Goal: Task Accomplishment & Management: Manage account settings

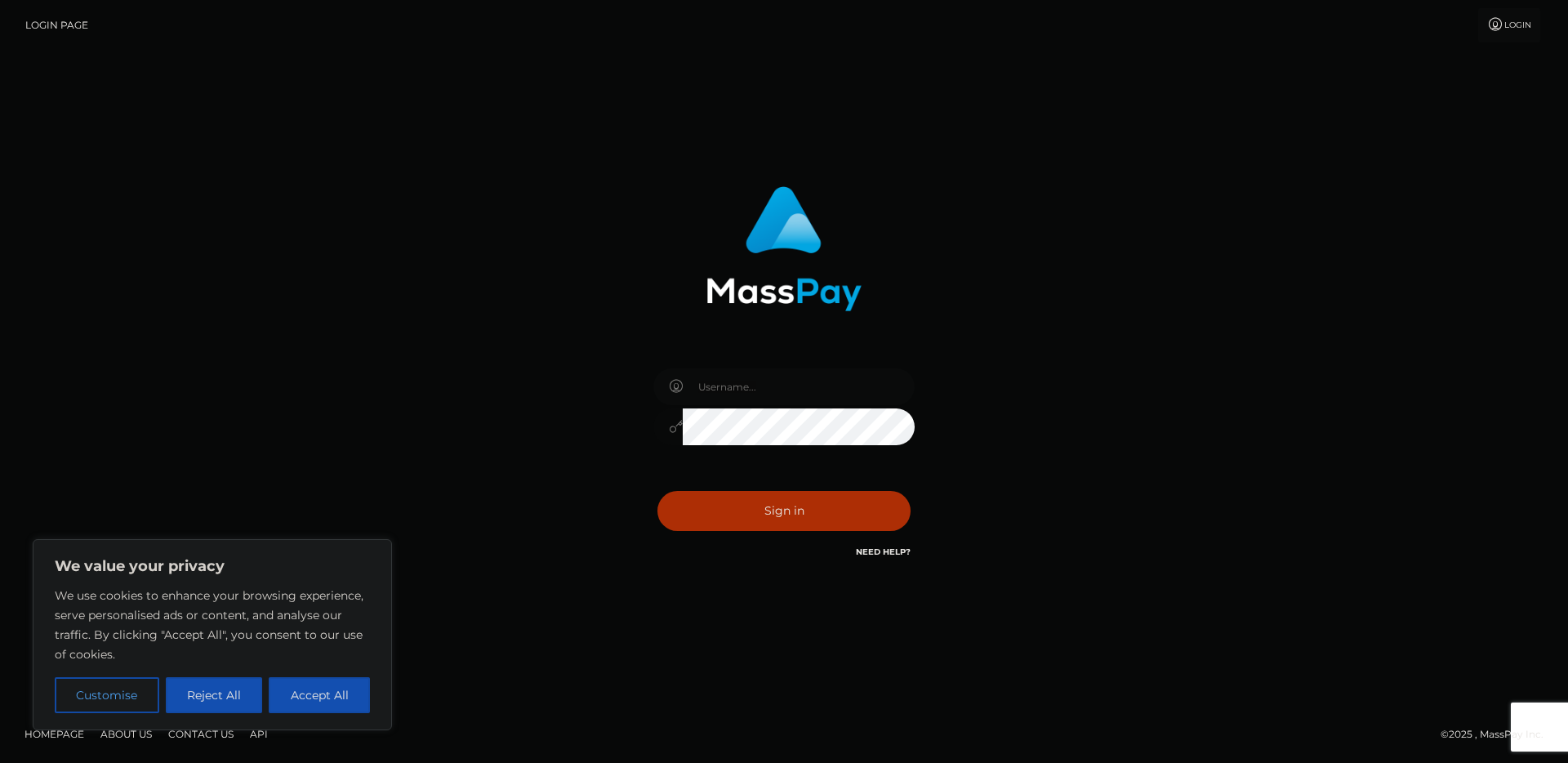
click at [740, 398] on input "text" at bounding box center [799, 386] width 232 height 37
paste input "[EMAIL_ADDRESS][DOMAIN_NAME]"
type input "anjalis787077@gmail.com"
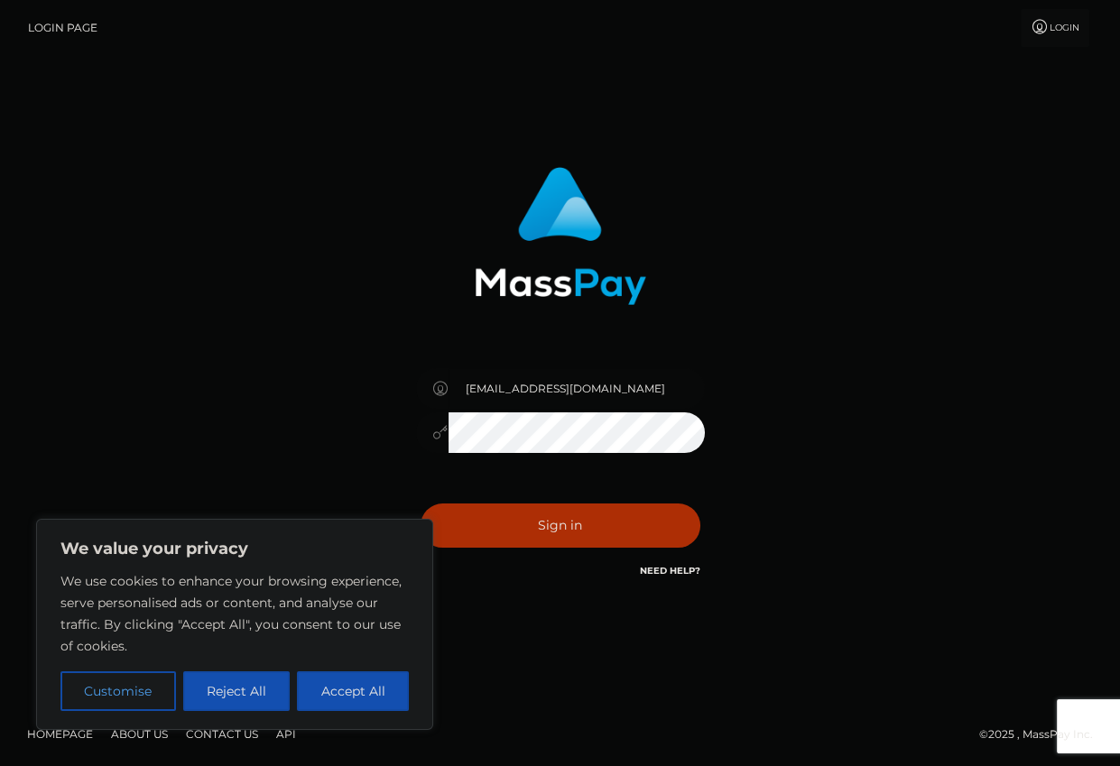
click at [880, 486] on div "anjalis787077@gmail.com" at bounding box center [560, 382] width 1029 height 459
click at [877, 569] on div "anjalis787077@gmail.com" at bounding box center [560, 382] width 1029 height 459
click at [342, 696] on button "Accept All" at bounding box center [353, 691] width 112 height 40
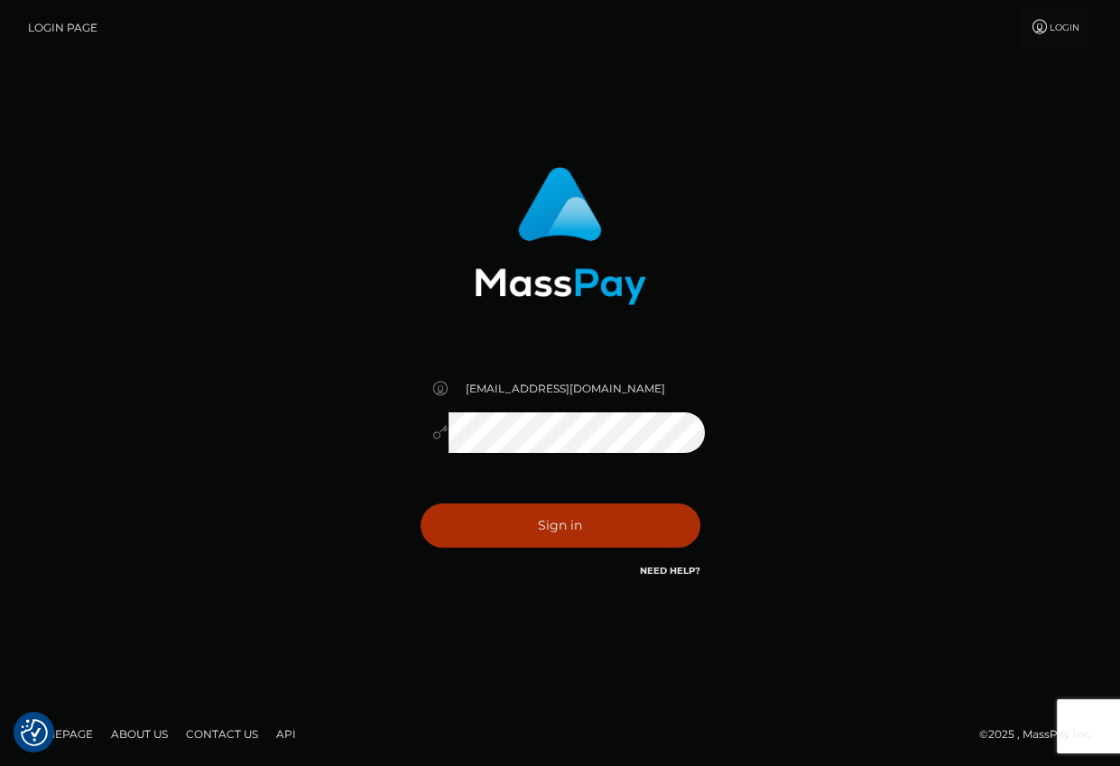
checkbox input "true"
click at [606, 526] on button "Sign in" at bounding box center [561, 526] width 280 height 44
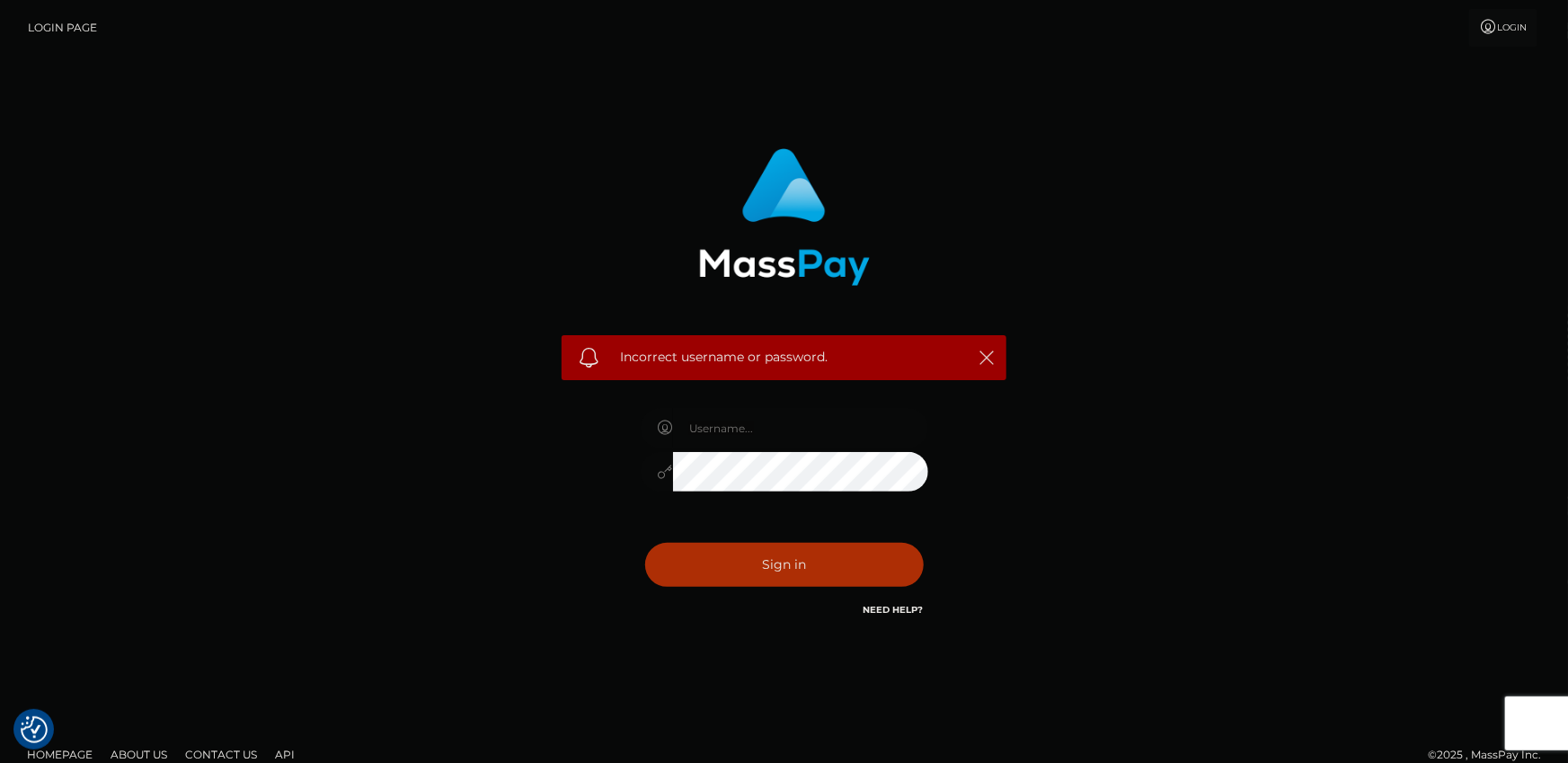
click at [1114, 29] on icon at bounding box center [1488, 27] width 19 height 14
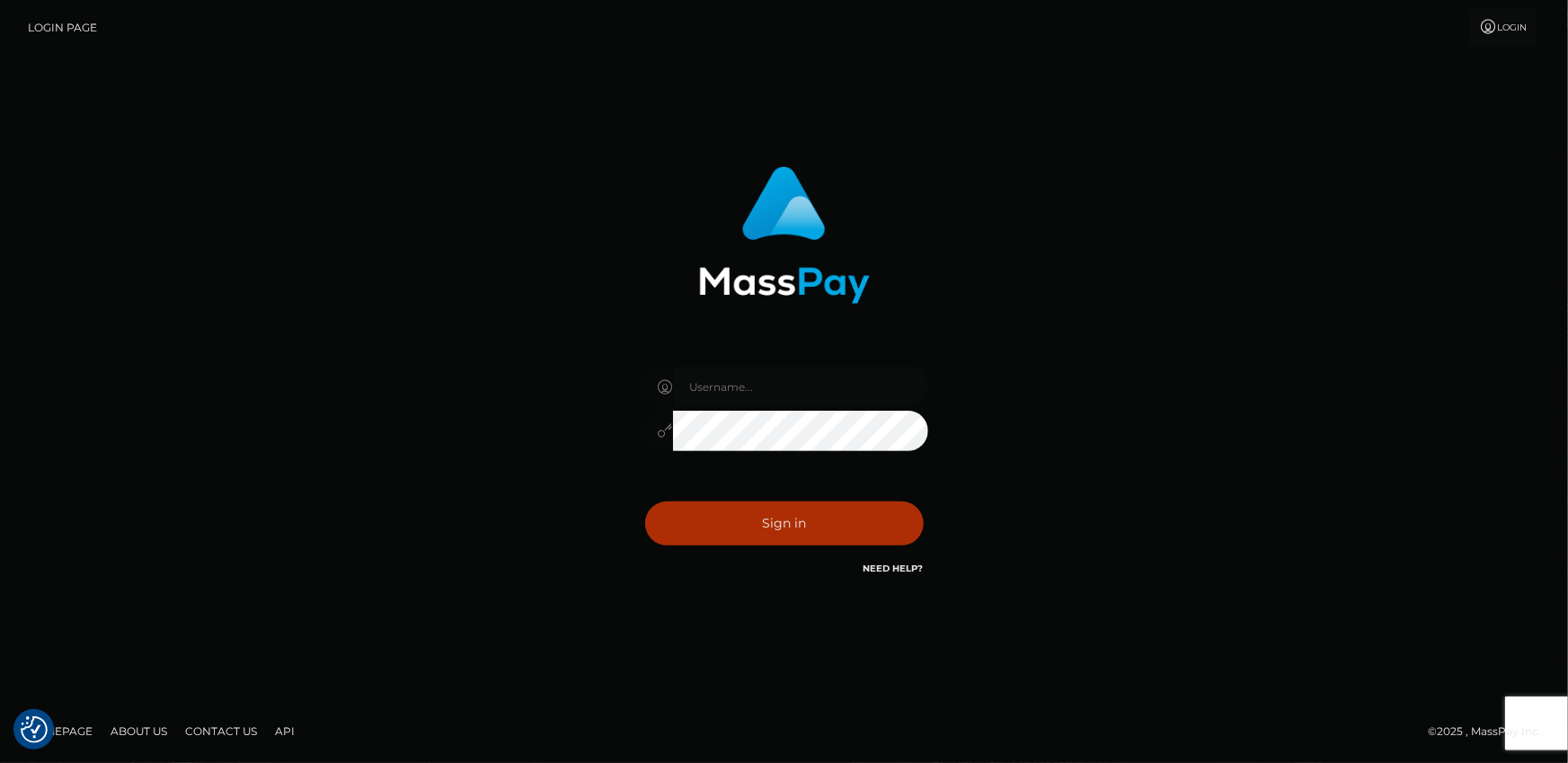
click at [733, 388] on input "text" at bounding box center [800, 386] width 255 height 41
type input "curiousraj94@gmail.com"
click at [645, 502] on button "Sign in" at bounding box center [784, 524] width 279 height 44
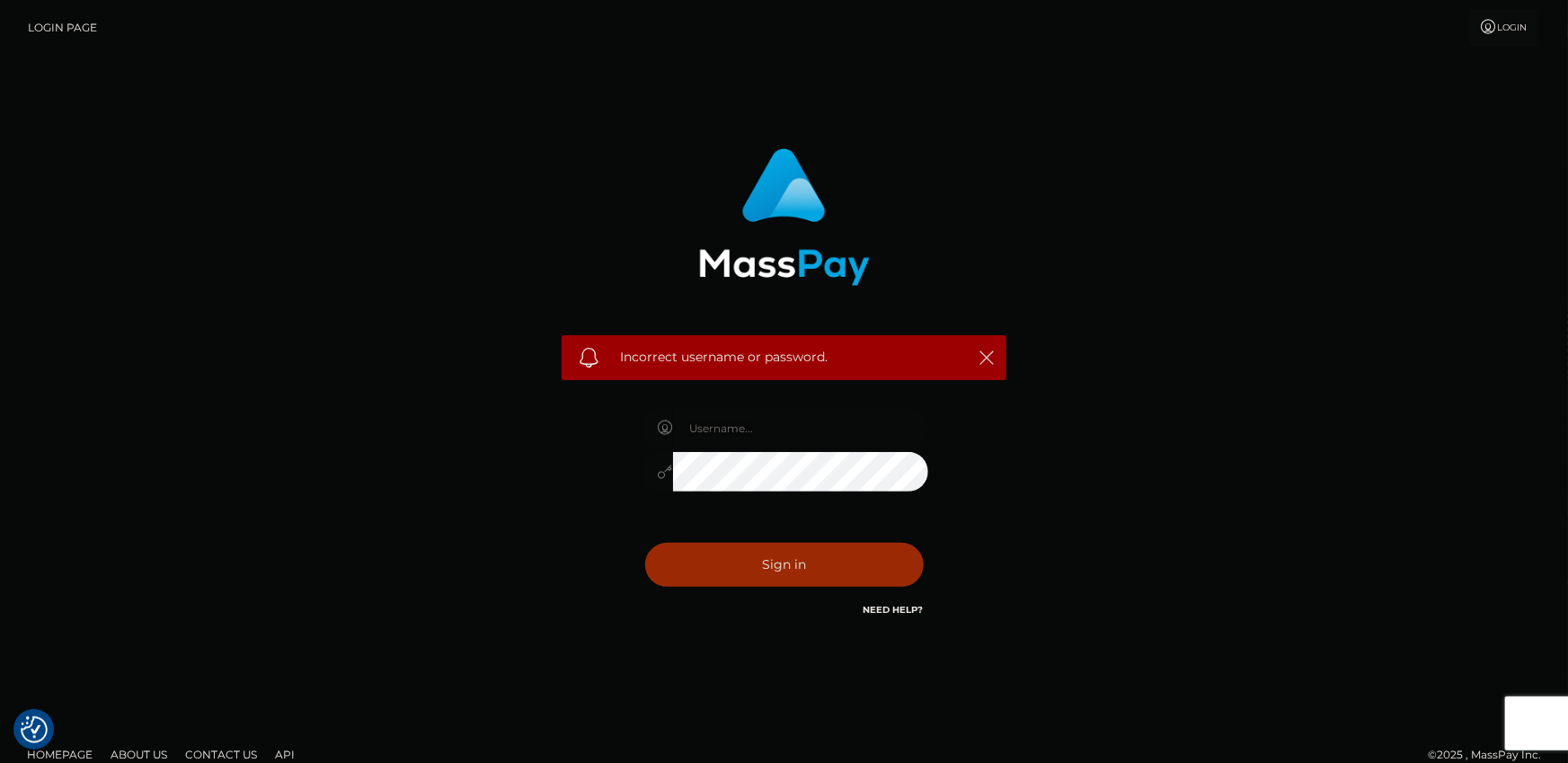
click at [829, 578] on button "Sign in" at bounding box center [784, 565] width 279 height 44
click at [829, 578] on div "Sign in Need Help?" at bounding box center [784, 572] width 315 height 80
click at [988, 356] on icon "button" at bounding box center [987, 358] width 18 height 18
click at [982, 357] on icon "button" at bounding box center [987, 358] width 18 height 18
click at [52, 28] on link "Login Page" at bounding box center [62, 28] width 69 height 38
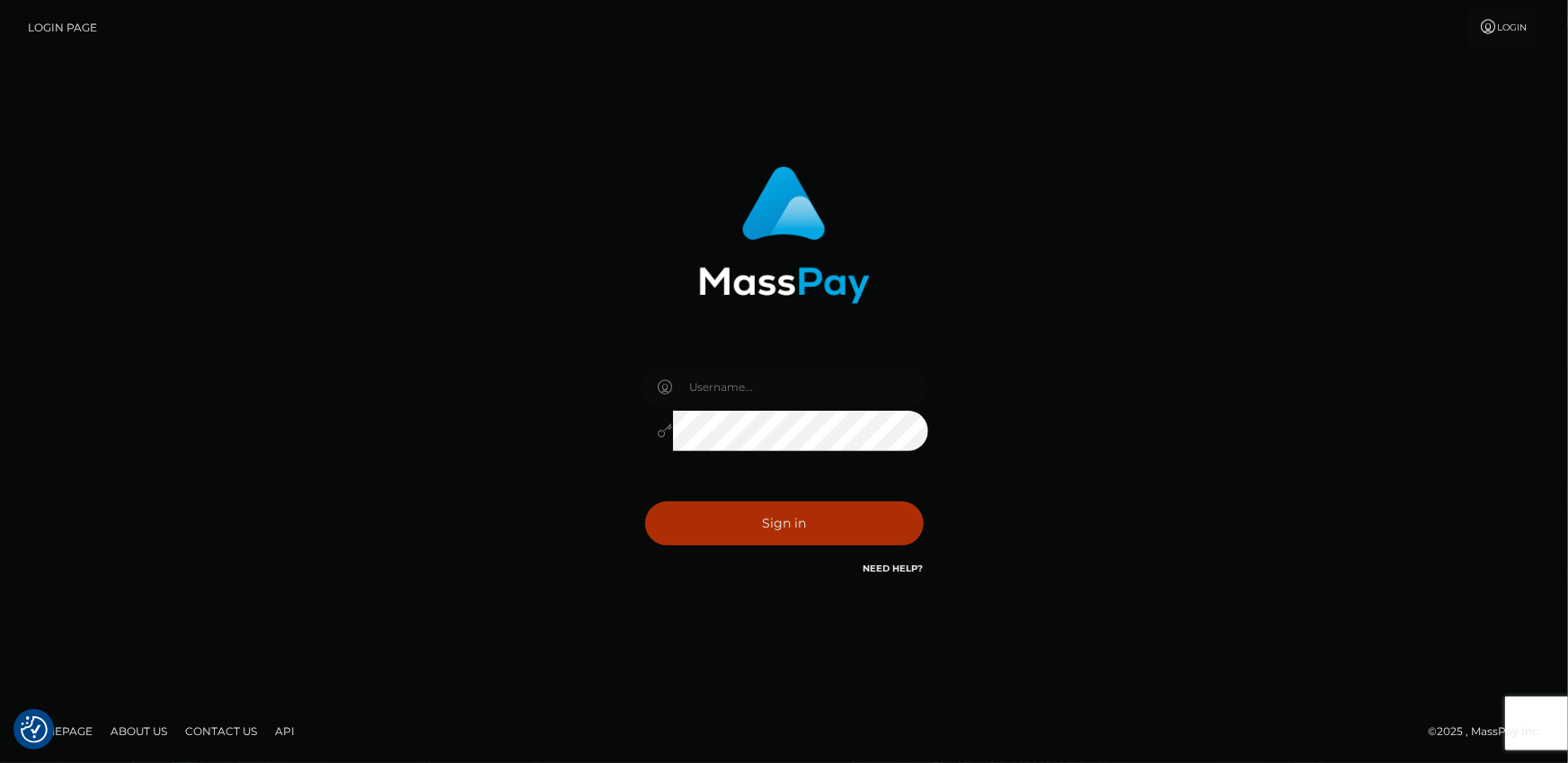
click at [741, 391] on input "text" at bounding box center [800, 386] width 255 height 41
click at [1039, 502] on div "Sign in" at bounding box center [784, 381] width 1024 height 457
click at [728, 386] on input "text" at bounding box center [800, 386] width 255 height 41
paste input "anjalis787077@gmail.com"
click at [868, 391] on input "anjalis787077@gmail.com" at bounding box center [800, 386] width 255 height 41
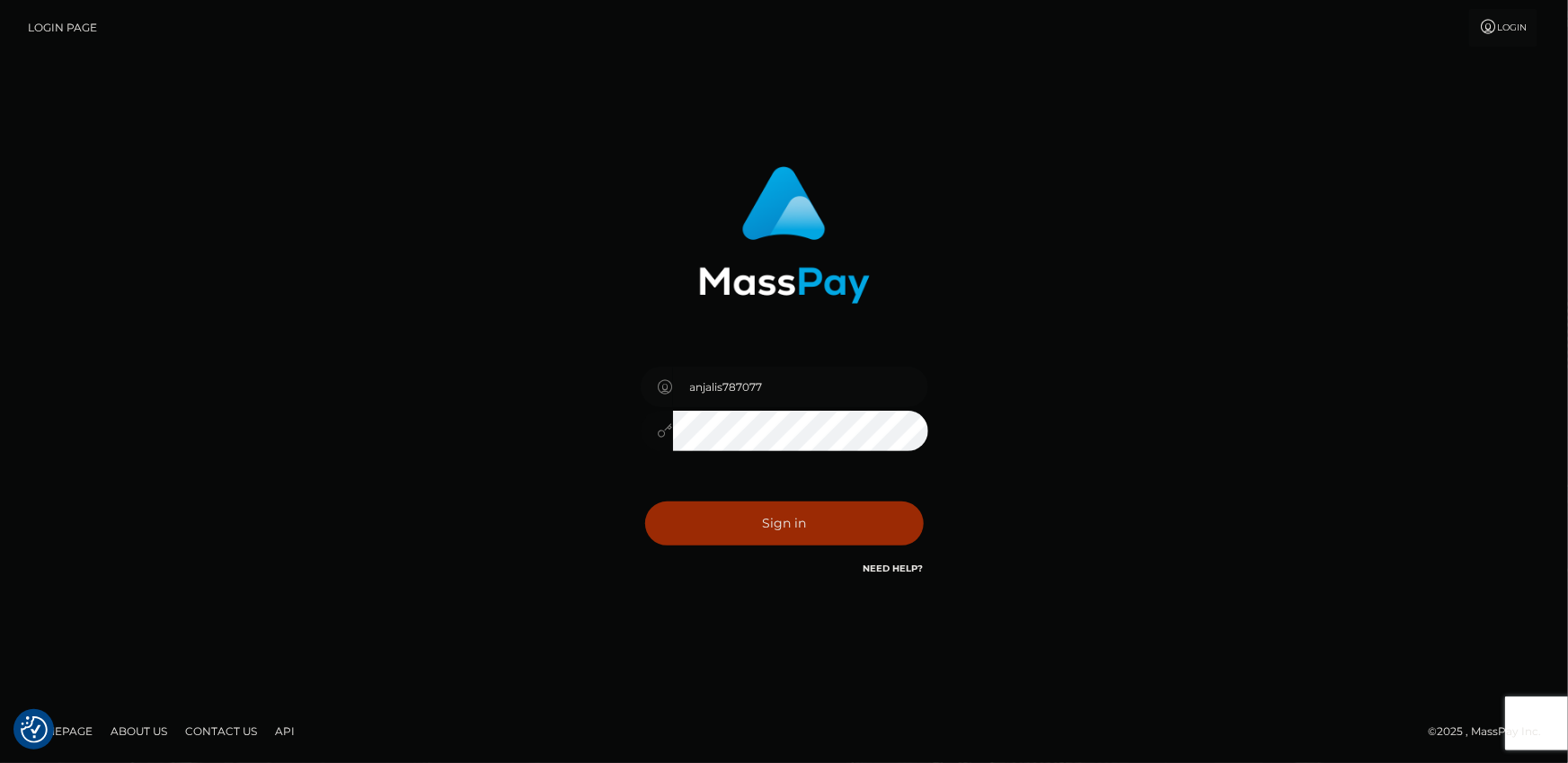
type input "anjalis787077"
click at [785, 535] on button "Sign in" at bounding box center [784, 524] width 279 height 44
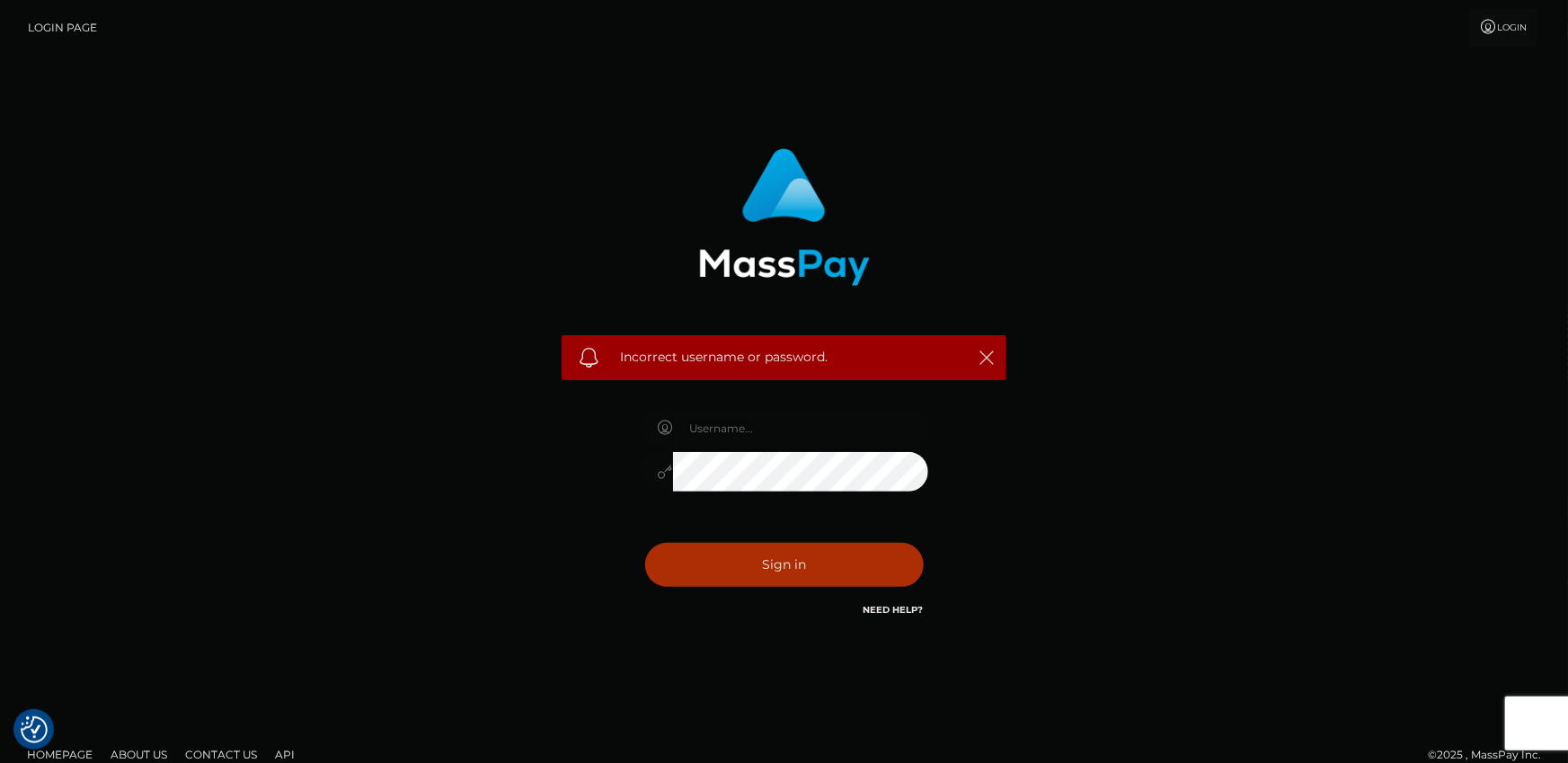
click at [897, 612] on link "Need Help?" at bounding box center [893, 610] width 60 height 12
click at [65, 30] on link "Login Page" at bounding box center [62, 28] width 69 height 38
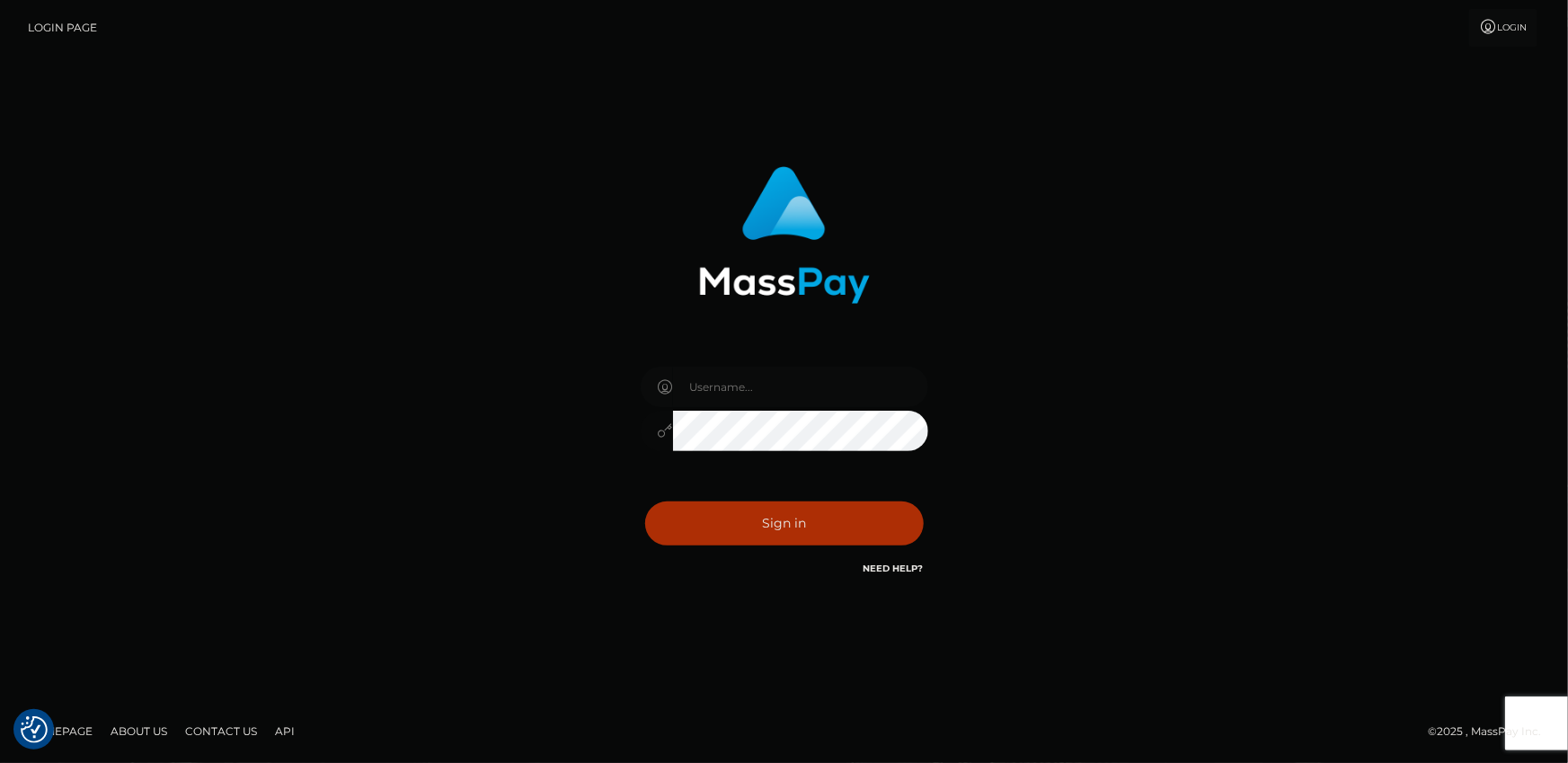
click at [751, 392] on input "text" at bounding box center [800, 386] width 255 height 41
type input "[EMAIL_ADDRESS][DOMAIN_NAME]"
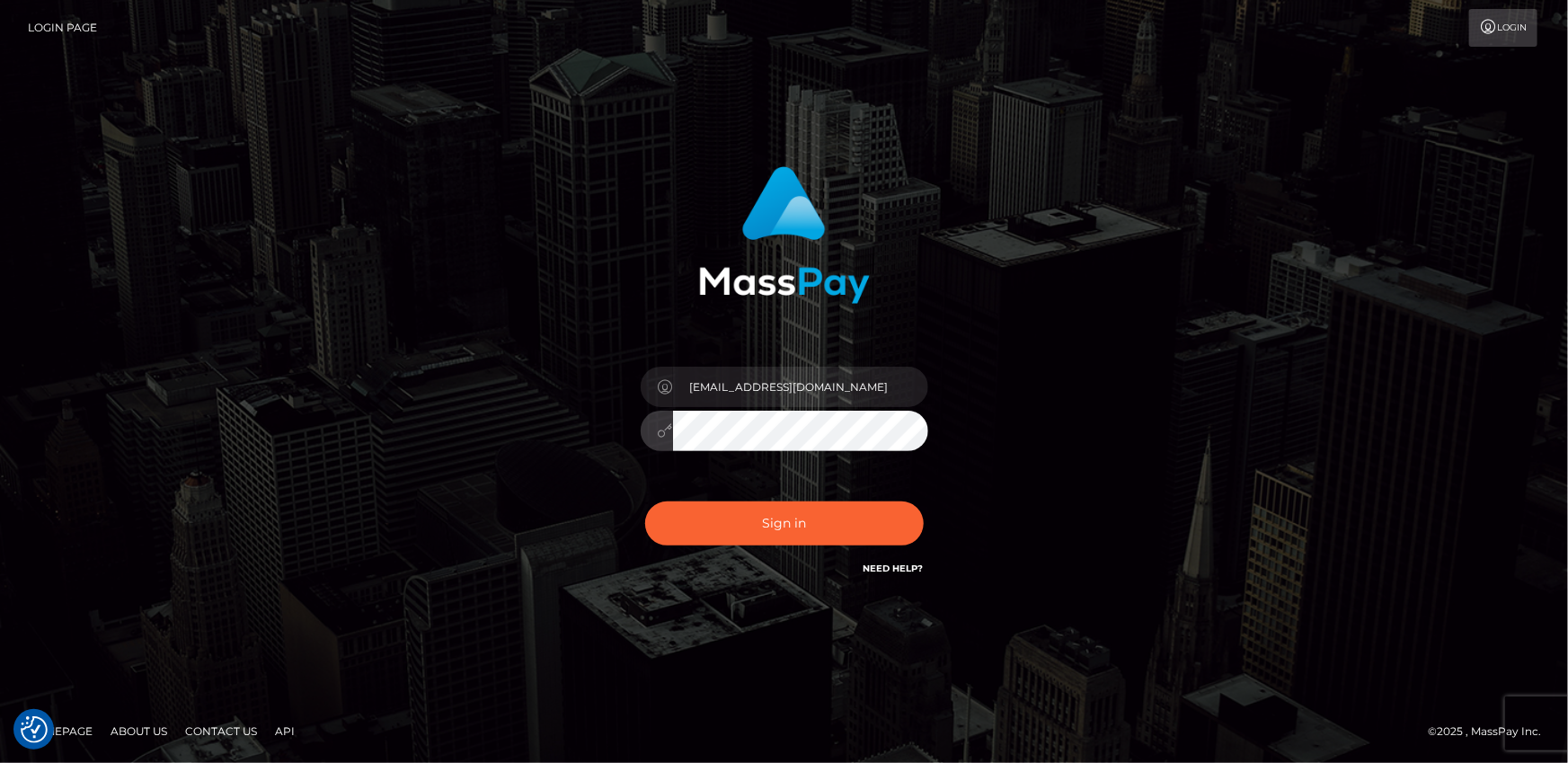
click at [659, 434] on div at bounding box center [784, 427] width 288 height 35
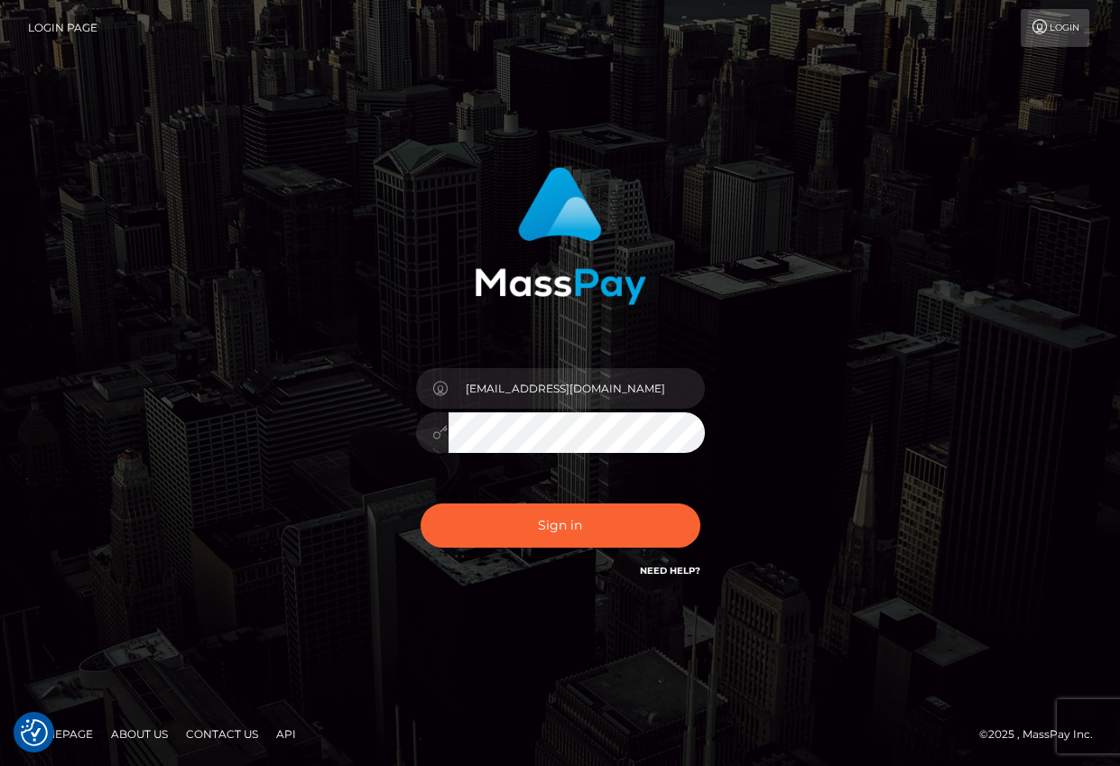
click at [828, 462] on div "[EMAIL_ADDRESS][DOMAIN_NAME]" at bounding box center [560, 382] width 1029 height 459
click at [1078, 495] on div "[EMAIL_ADDRESS][DOMAIN_NAME]" at bounding box center [560, 383] width 1120 height 730
click at [599, 526] on button "Sign in" at bounding box center [561, 526] width 280 height 44
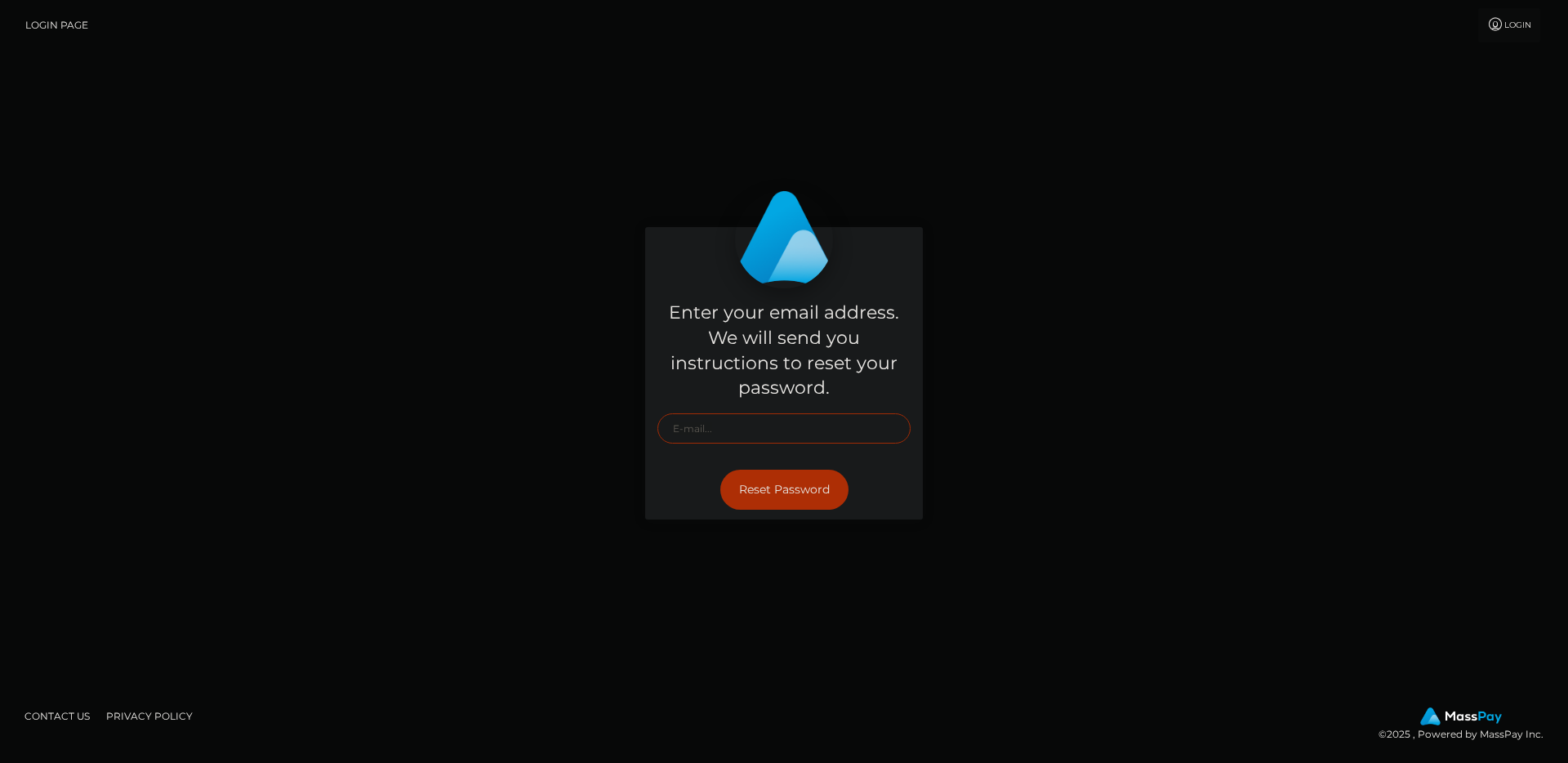
click at [733, 434] on input "text" at bounding box center [784, 428] width 253 height 30
paste input "[EMAIL_ADDRESS][DOMAIN_NAME]"
type input "[EMAIL_ADDRESS][DOMAIN_NAME]"
click at [777, 491] on button "Reset Password" at bounding box center [784, 490] width 128 height 40
click at [699, 425] on input "text" at bounding box center [784, 428] width 253 height 30
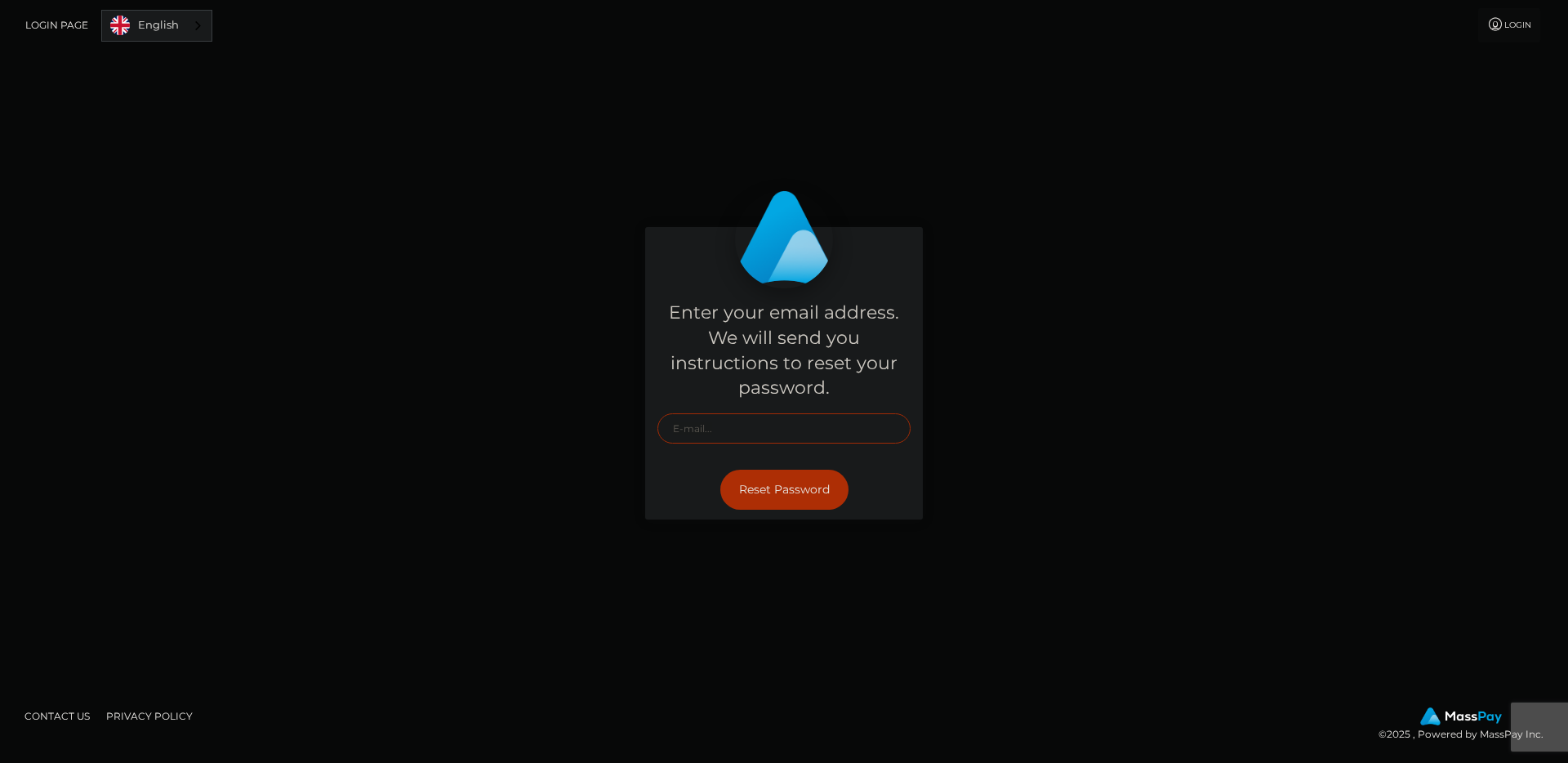
type input "[EMAIL_ADDRESS][DOMAIN_NAME]"
click at [759, 491] on button "Reset Password" at bounding box center [784, 490] width 128 height 40
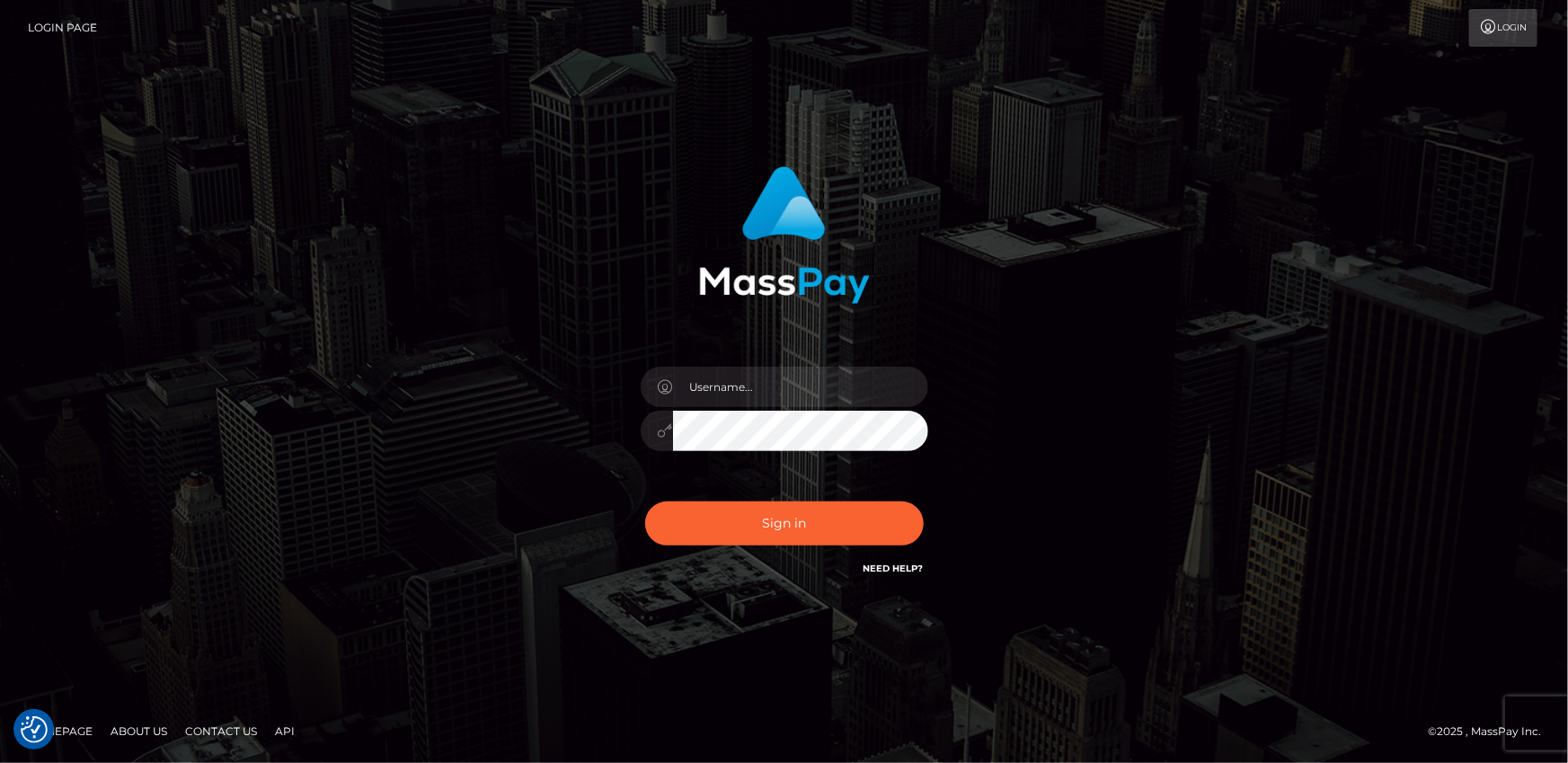
click at [1114, 10] on div "Login Page Login" at bounding box center [784, 28] width 1539 height 38
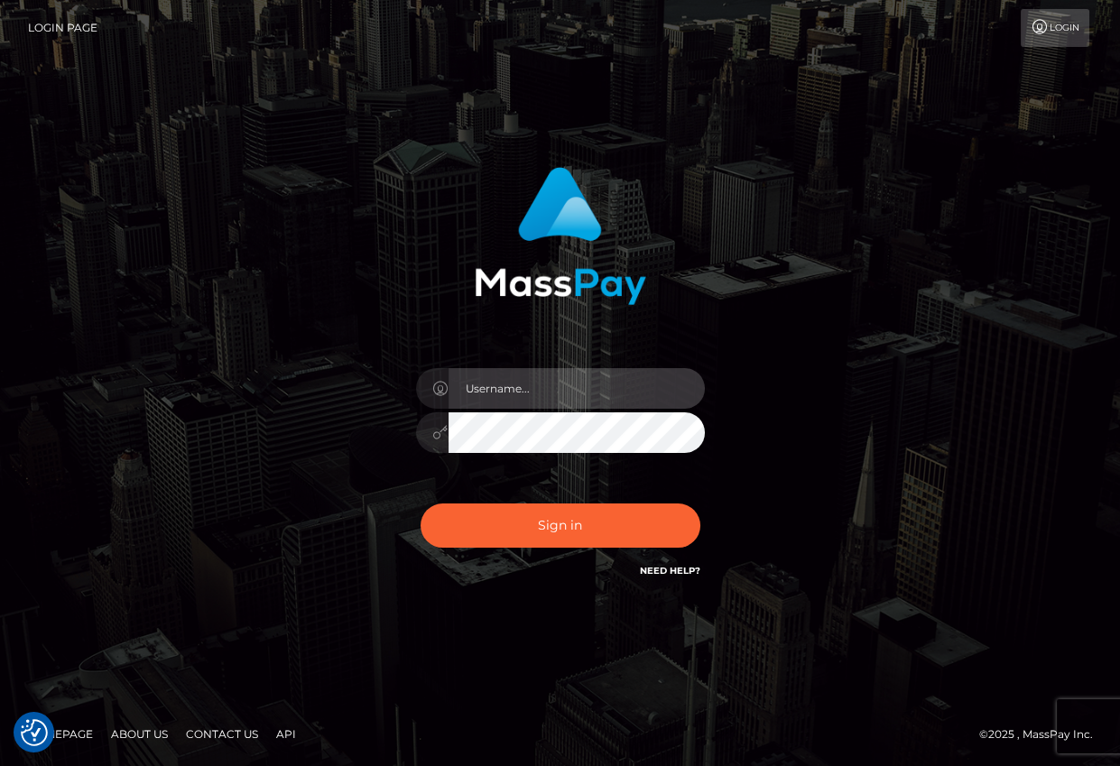
click at [512, 393] on input "text" at bounding box center [577, 388] width 256 height 41
paste input "[EMAIL_ADDRESS][DOMAIN_NAME]"
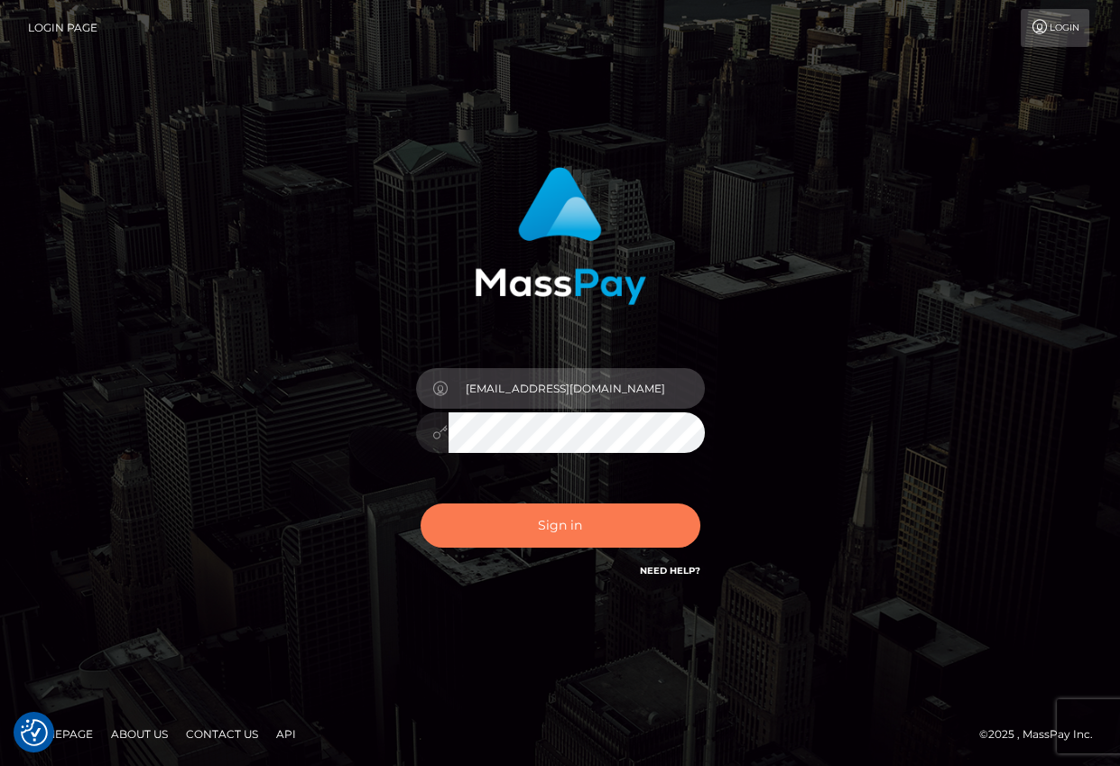
type input "[EMAIL_ADDRESS][DOMAIN_NAME]"
click at [560, 525] on button "Sign in" at bounding box center [561, 526] width 280 height 44
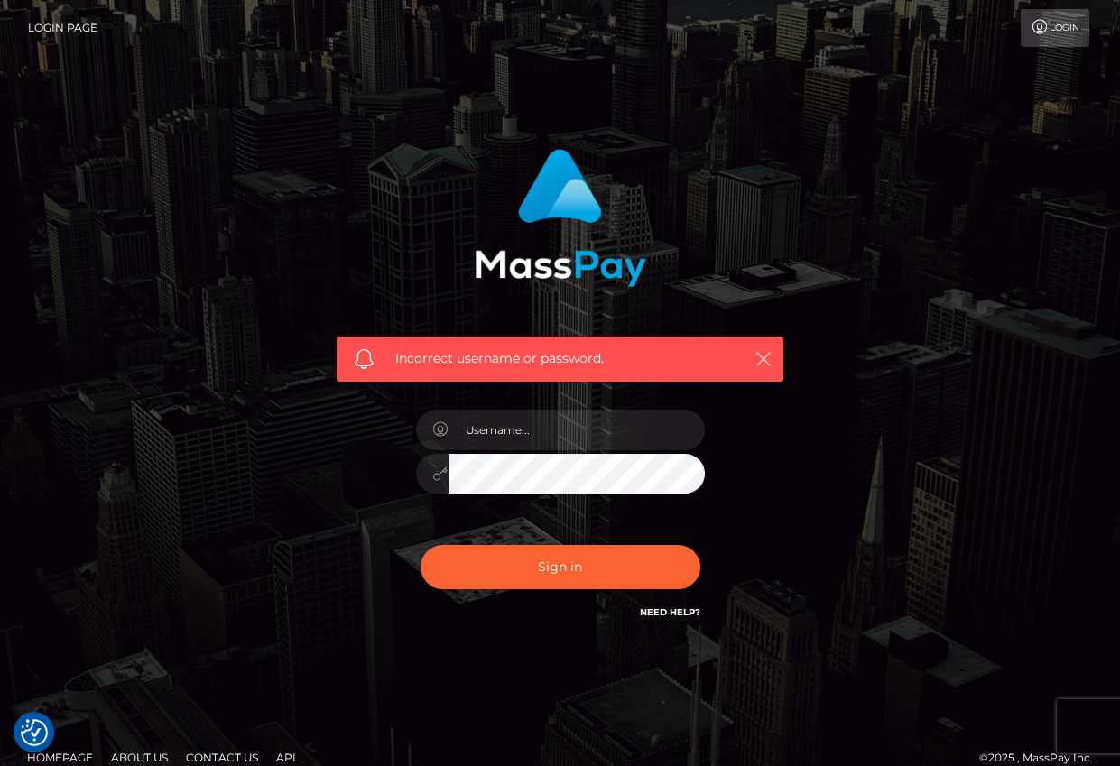
click at [758, 357] on icon "button" at bounding box center [764, 359] width 18 height 18
click at [763, 357] on icon "button" at bounding box center [764, 359] width 18 height 18
click at [762, 359] on icon "button" at bounding box center [764, 359] width 18 height 18
